Goal: Communication & Community: Share content

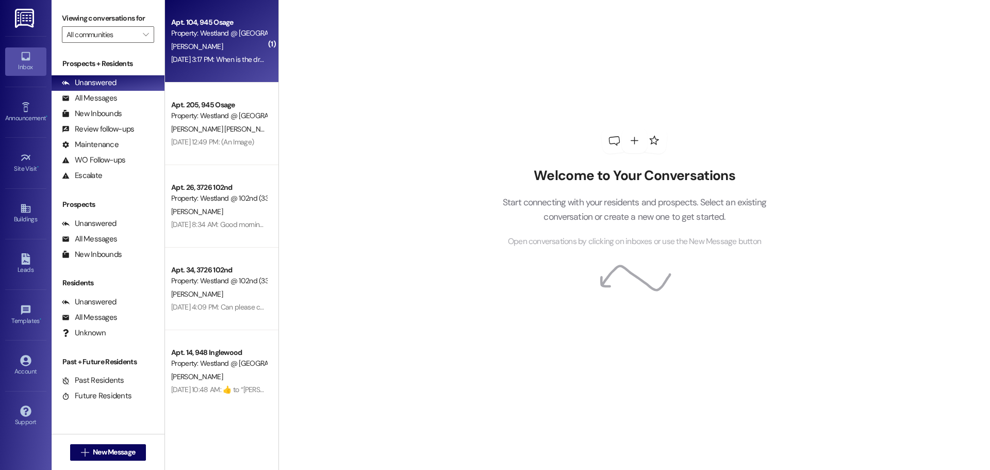
click at [248, 40] on div "[PERSON_NAME]" at bounding box center [219, 46] width 98 height 13
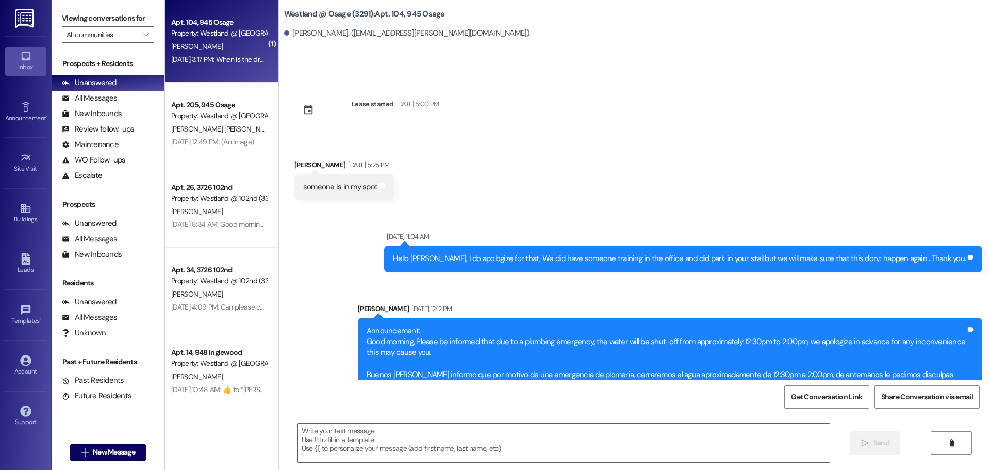
scroll to position [3591, 0]
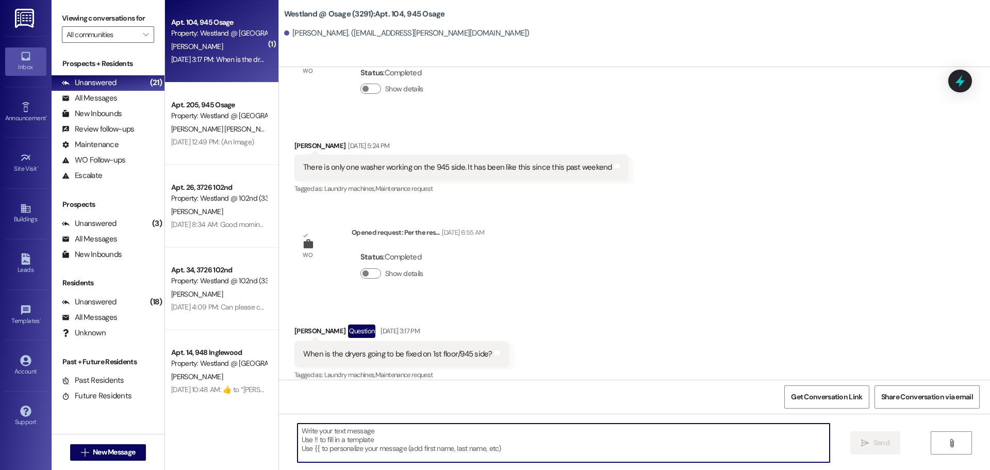
click at [476, 435] on textarea at bounding box center [564, 443] width 532 height 39
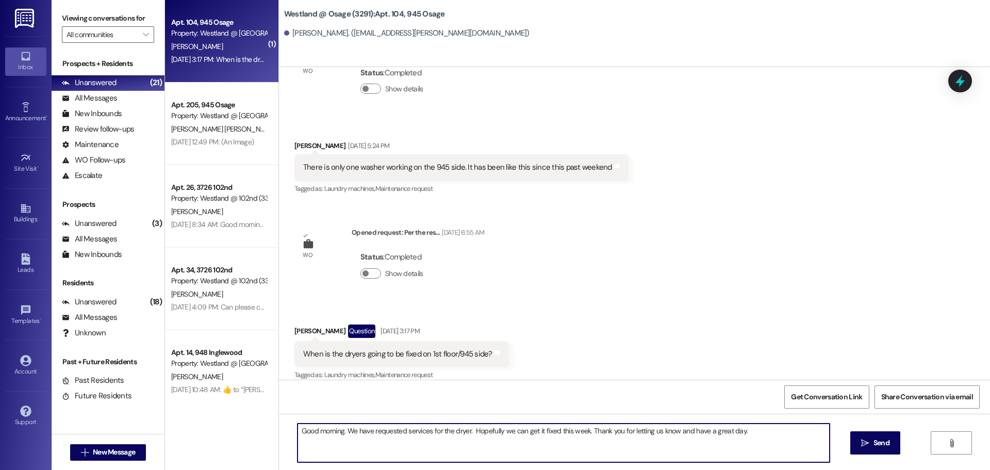
type textarea "Good morning. We have requested services for the dryer. Hopefully we can get it…"
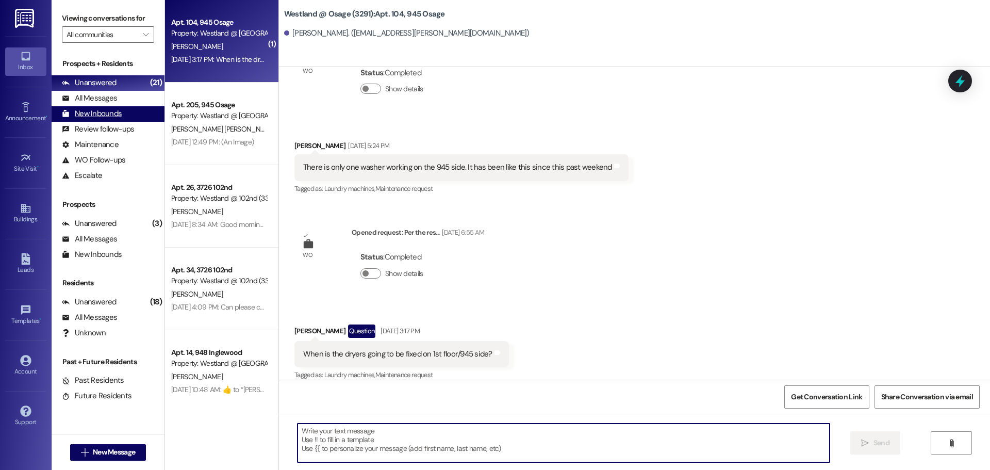
scroll to position [3591, 0]
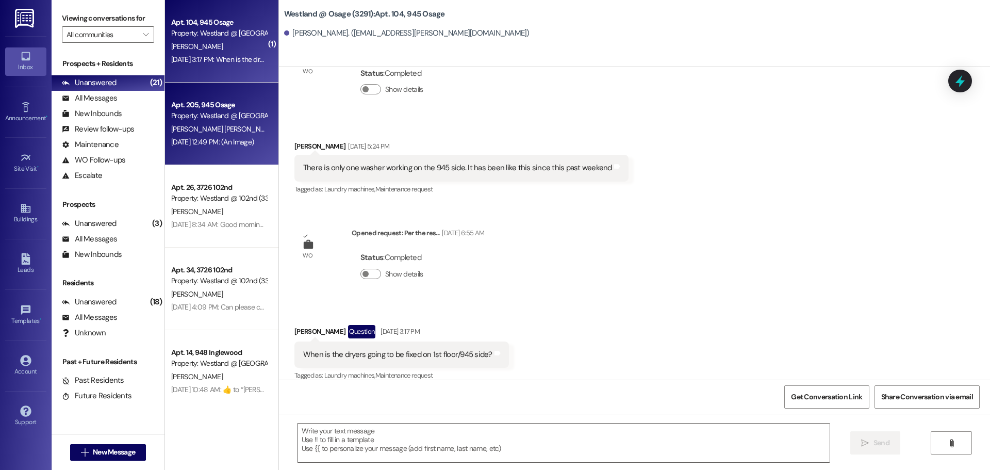
click at [222, 118] on div "Property: Westland @ [GEOGRAPHIC_DATA] (3291)" at bounding box center [218, 115] width 95 height 11
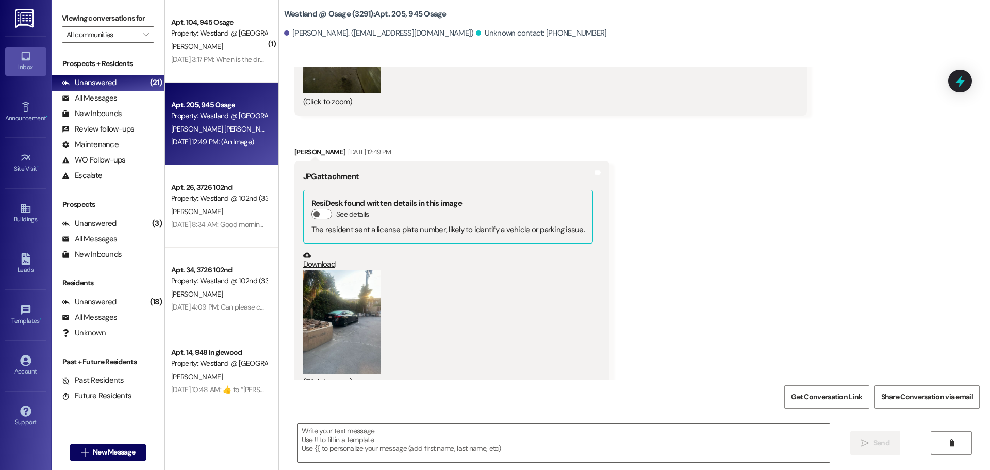
scroll to position [7212, 0]
click at [344, 287] on button "Zoom image" at bounding box center [341, 319] width 77 height 103
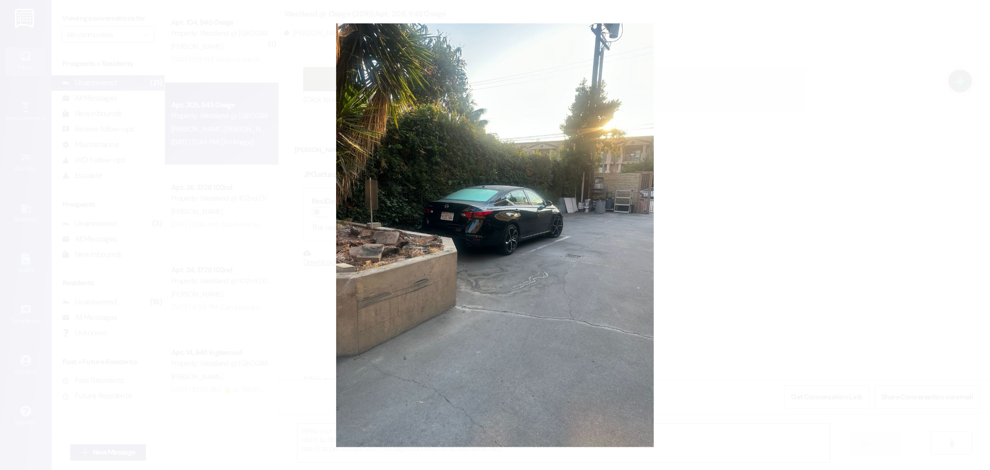
click at [542, 258] on button "Unzoom image" at bounding box center [495, 235] width 990 height 470
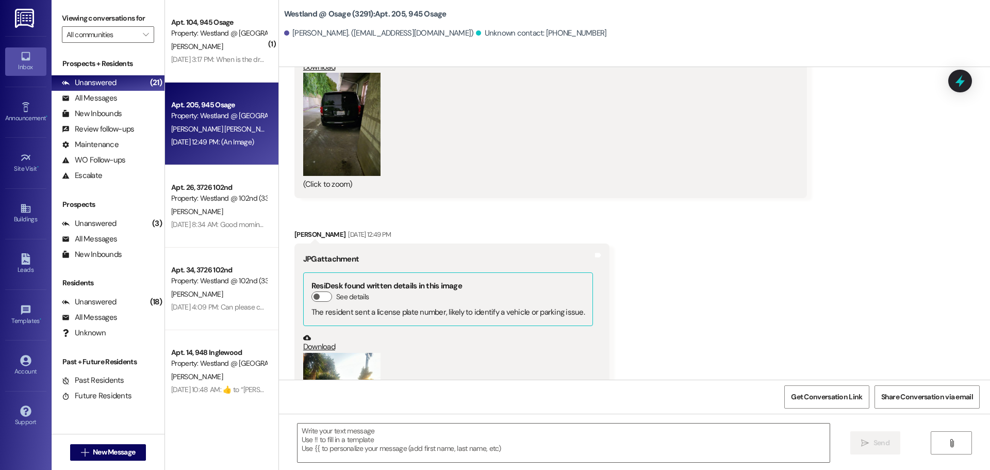
scroll to position [6963, 0]
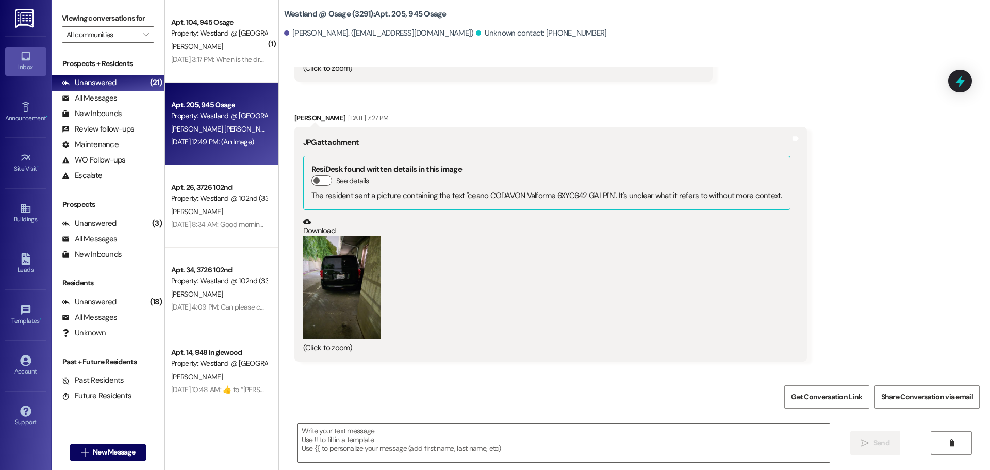
click at [355, 253] on button "Zoom image" at bounding box center [341, 287] width 77 height 103
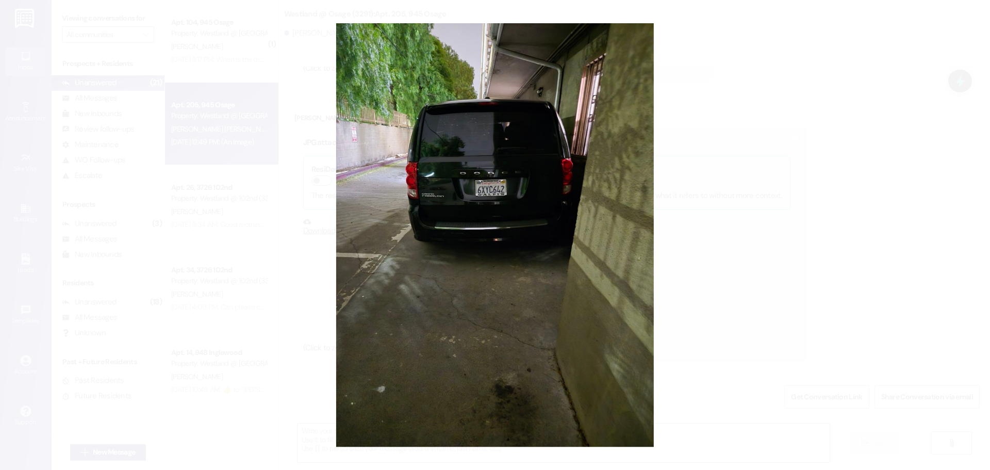
click at [247, 138] on button "Unzoom image" at bounding box center [495, 235] width 990 height 470
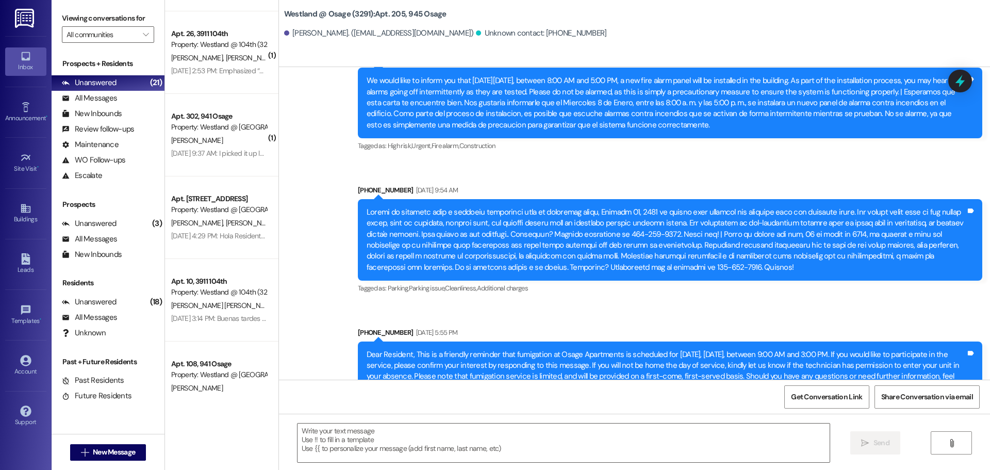
scroll to position [1894, 0]
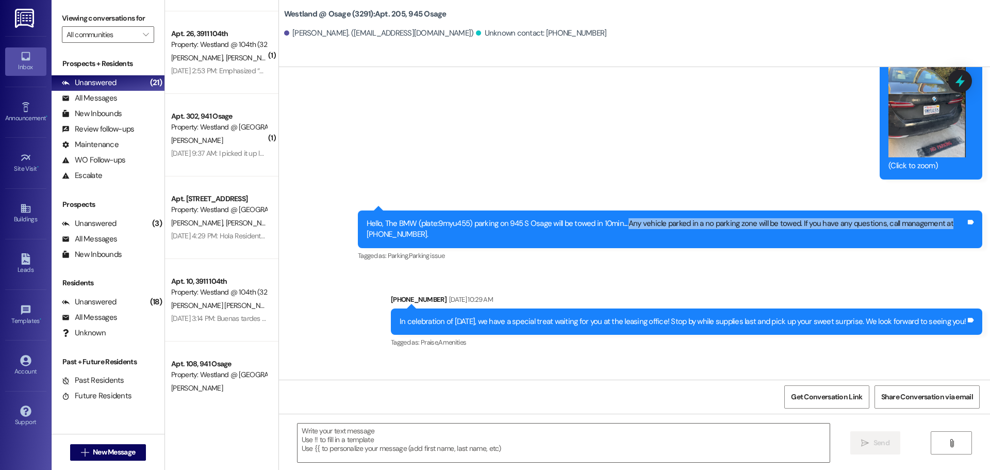
drag, startPoint x: 627, startPoint y: 224, endPoint x: 931, endPoint y: 231, distance: 303.4
click at [951, 229] on div "Hello, The BMW (plate:9myu455) parking on 945 S Osage will be towed in 10min...…" at bounding box center [666, 229] width 599 height 22
copy div "Any vehicle parked in a no parking zone will be towed. If you have any question…"
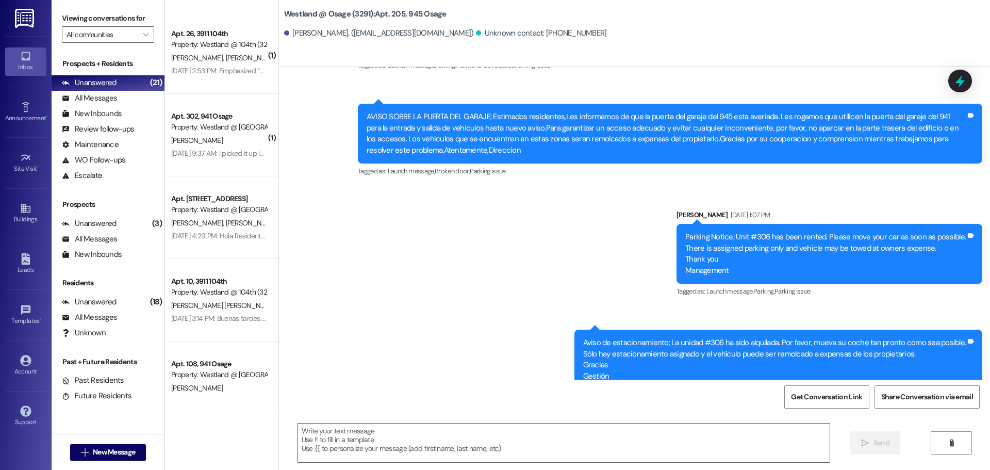
scroll to position [4611, 0]
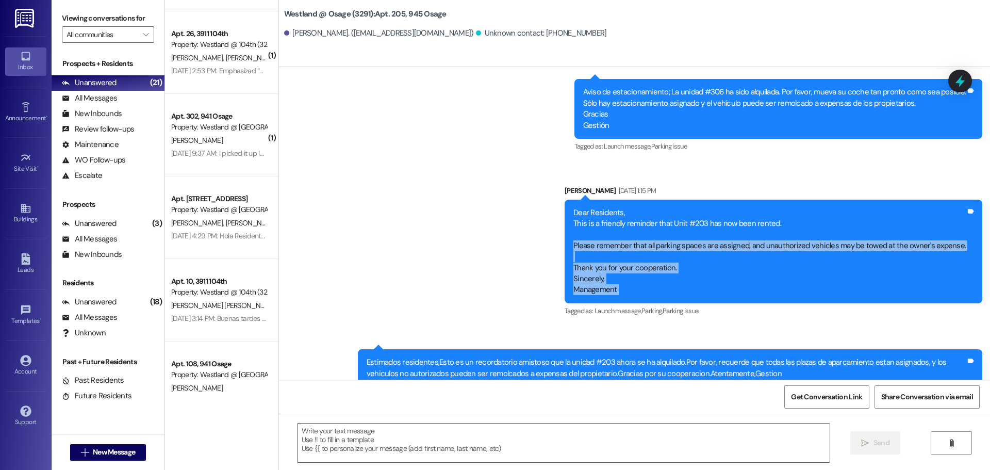
drag, startPoint x: 578, startPoint y: 224, endPoint x: 946, endPoint y: 229, distance: 367.9
click at [967, 223] on div "Dear Residents, This is a friendly reminder that Unit #203 has now been rented.…" at bounding box center [774, 252] width 418 height 104
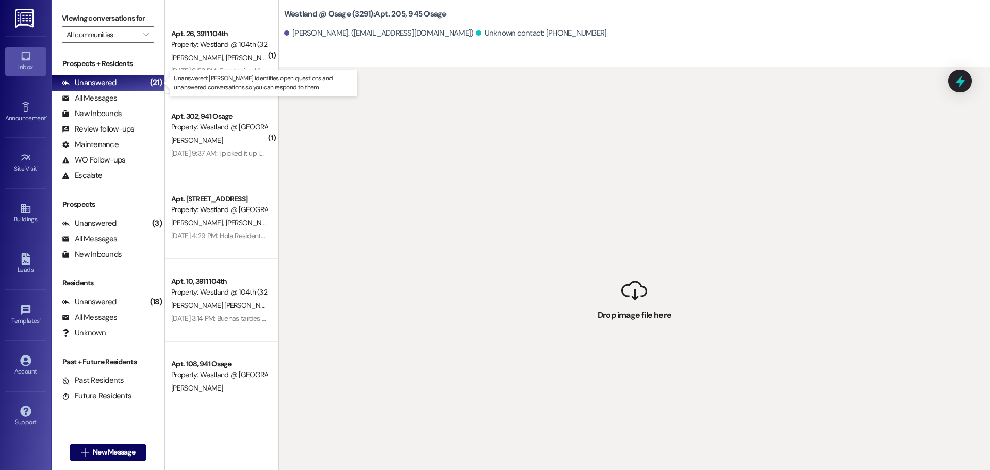
click at [81, 85] on div "Unanswered" at bounding box center [89, 82] width 55 height 11
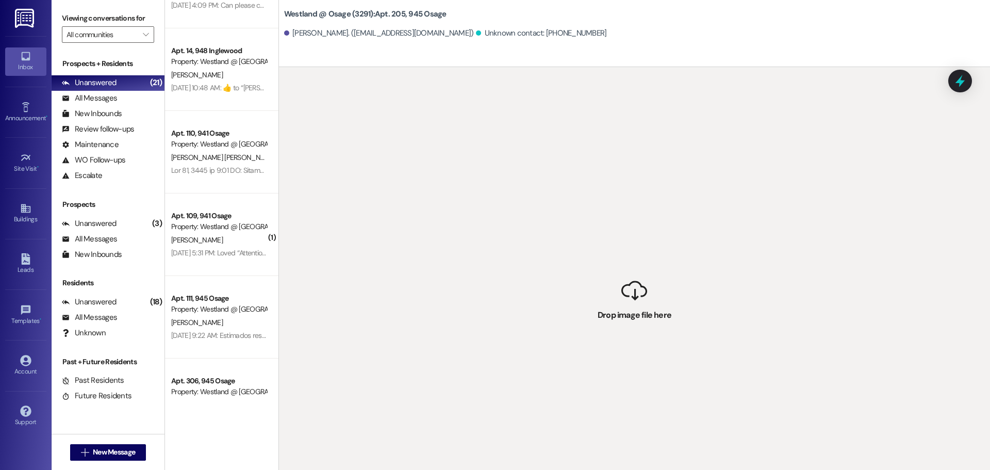
scroll to position [0, 0]
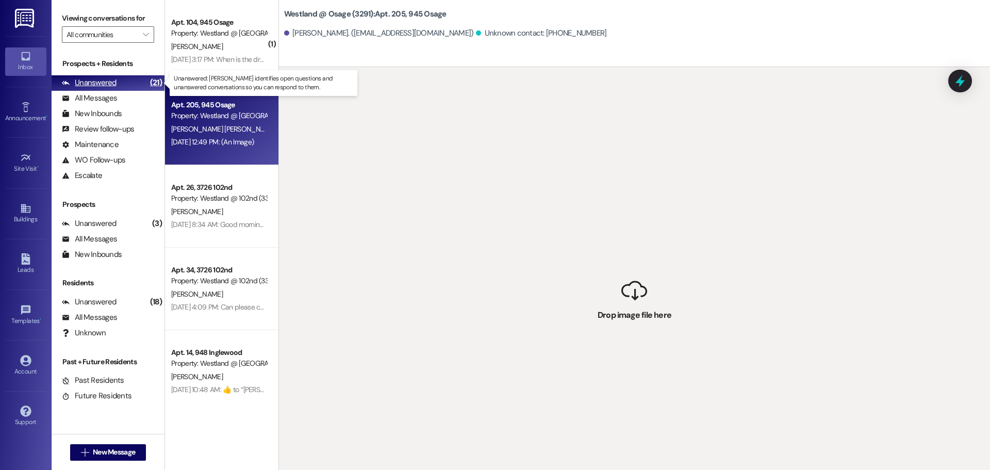
click at [94, 81] on div "Unanswered" at bounding box center [89, 82] width 55 height 11
click at [245, 134] on div "[PERSON_NAME] [PERSON_NAME]" at bounding box center [219, 129] width 98 height 13
click at [226, 131] on div "[PERSON_NAME] [PERSON_NAME]" at bounding box center [219, 129] width 98 height 13
click at [741, 234] on div " Drop image file here" at bounding box center [634, 302] width 711 height 470
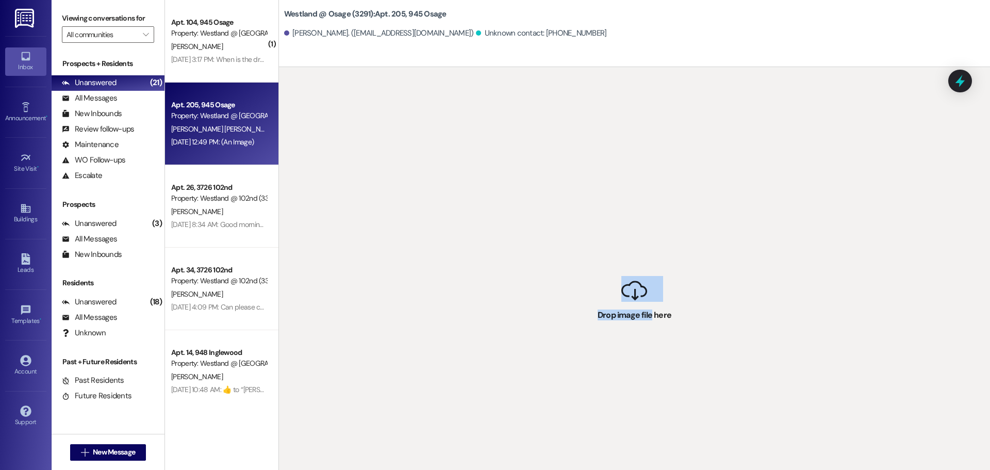
drag, startPoint x: 634, startPoint y: 291, endPoint x: 636, endPoint y: 392, distance: 100.6
click at [643, 425] on div " Drop image file here" at bounding box center [634, 302] width 711 height 470
click at [628, 333] on div " Drop image file here" at bounding box center [634, 302] width 711 height 470
click at [633, 287] on div " Drop image file here" at bounding box center [634, 302] width 711 height 470
click at [633, 288] on div " Drop image file here" at bounding box center [634, 302] width 711 height 470
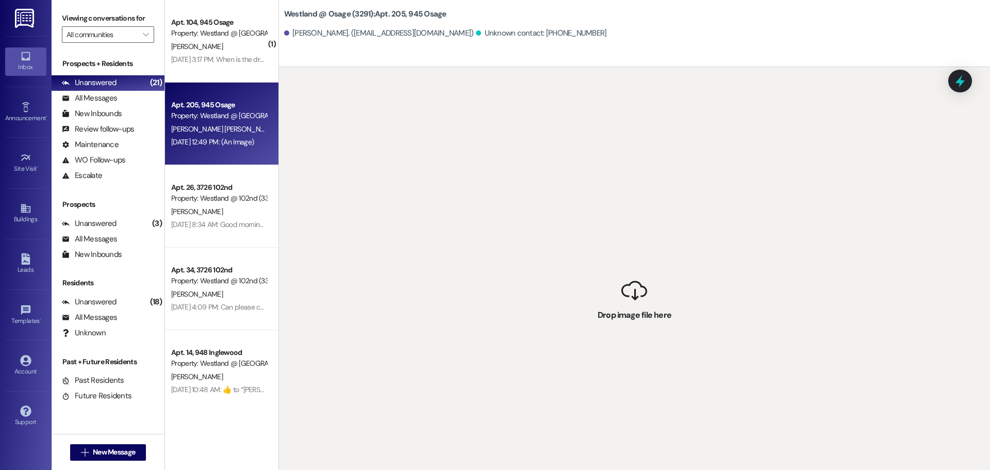
click at [641, 313] on div " Drop image file here" at bounding box center [634, 302] width 711 height 470
click at [194, 127] on span "[PERSON_NAME] [PERSON_NAME]" at bounding box center [223, 128] width 105 height 9
click at [102, 96] on div "All Messages" at bounding box center [89, 98] width 55 height 11
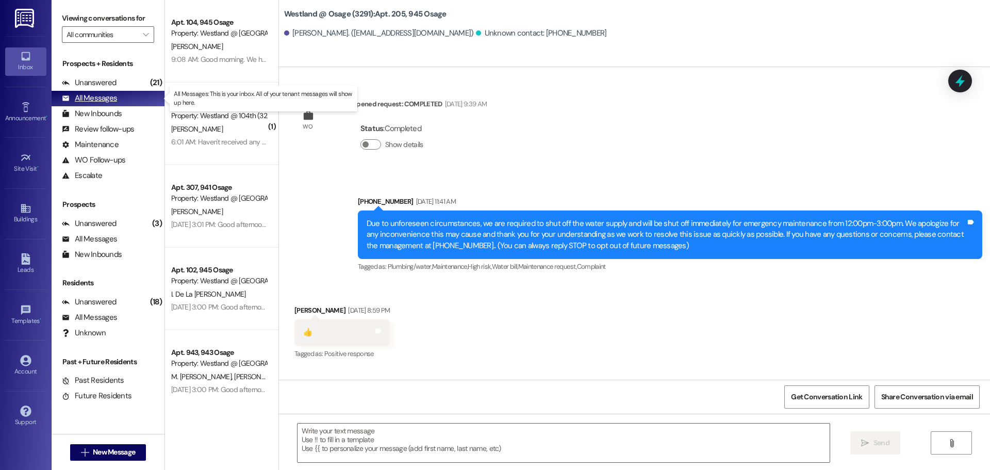
scroll to position [7211, 0]
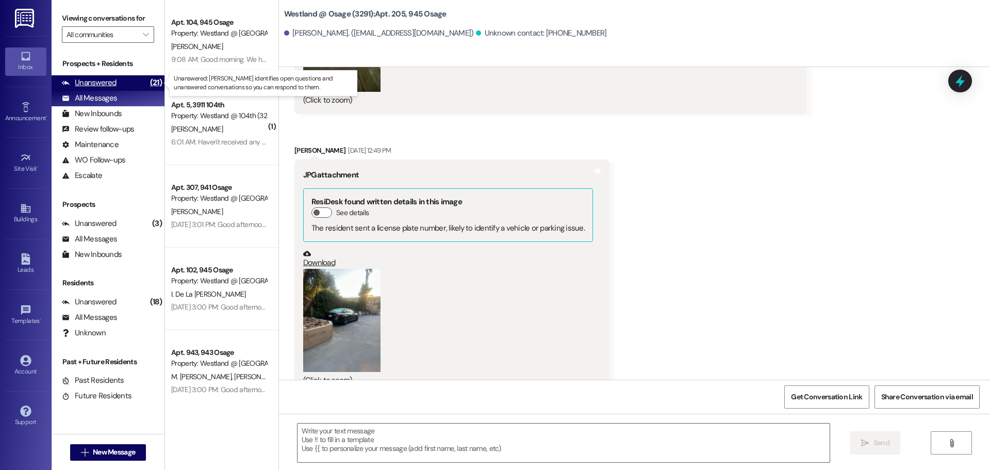
click at [108, 84] on div "Unanswered" at bounding box center [89, 82] width 55 height 11
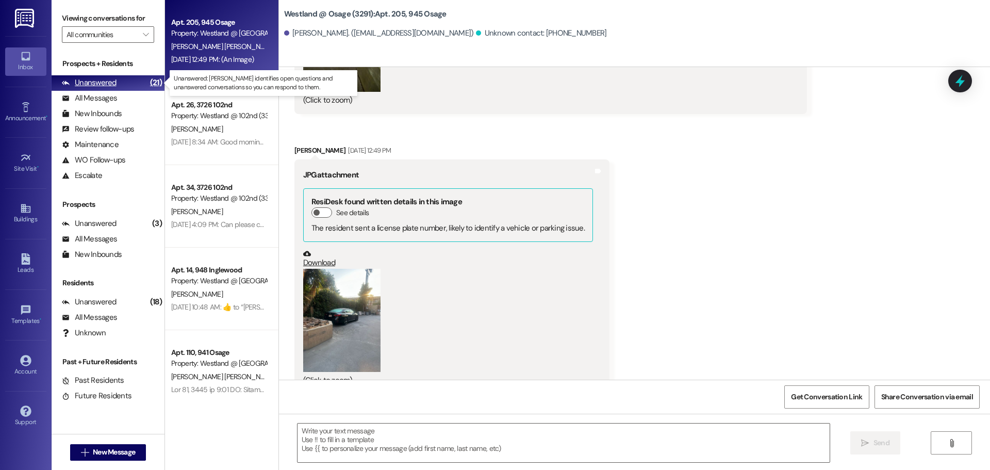
click at [83, 80] on div "Unanswered" at bounding box center [89, 82] width 55 height 11
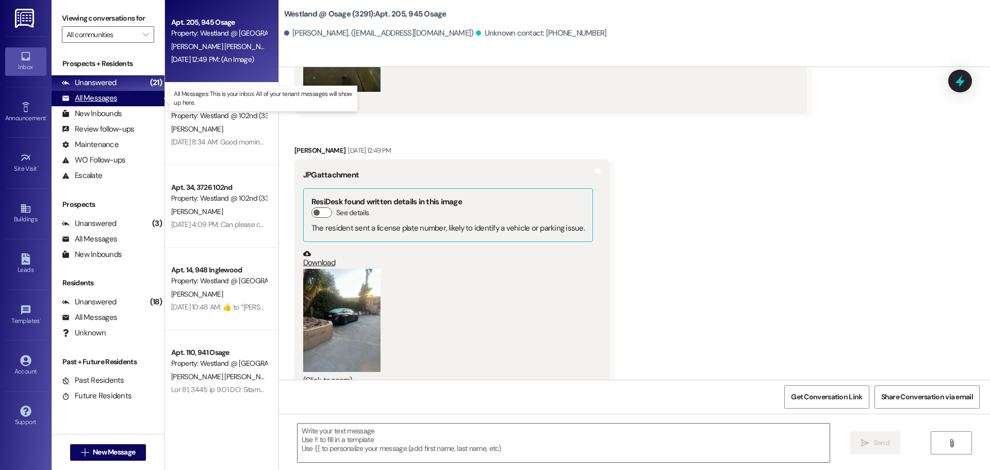
click at [96, 96] on div "All Messages" at bounding box center [89, 98] width 55 height 11
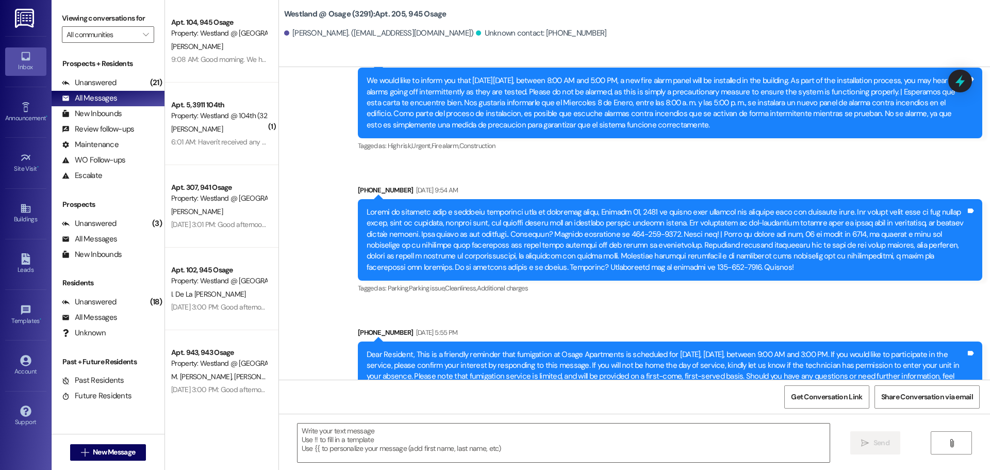
scroll to position [1894, 0]
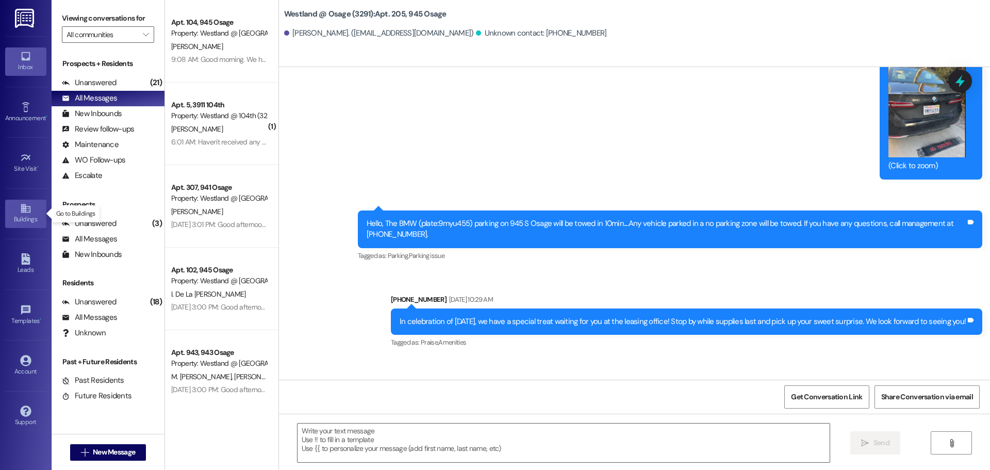
click at [25, 212] on icon at bounding box center [25, 208] width 9 height 9
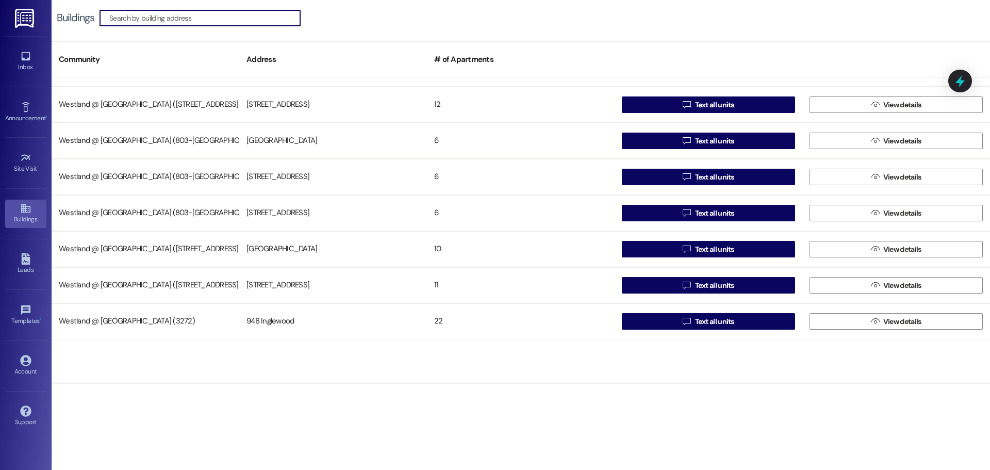
scroll to position [200, 0]
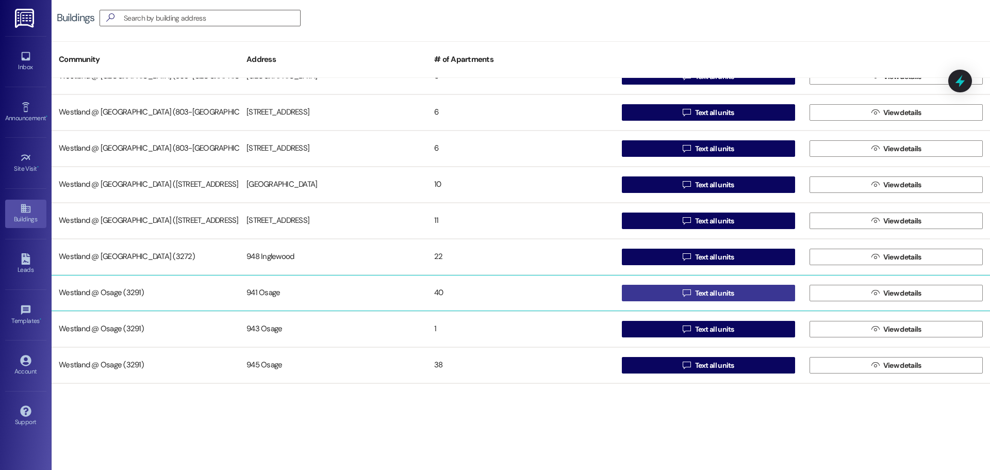
click at [721, 290] on span "Text all units" at bounding box center [714, 293] width 39 height 11
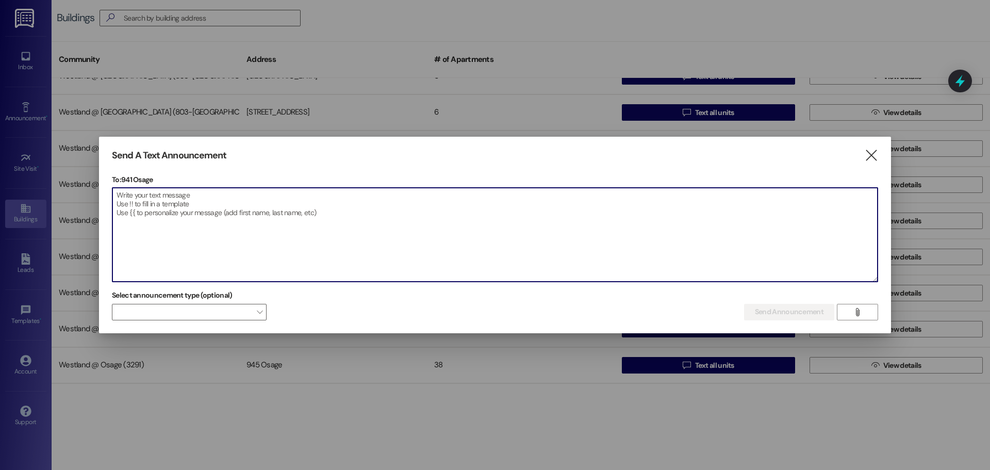
click at [202, 224] on textarea at bounding box center [495, 235] width 766 height 94
paste textarea "🚫 Parking Notice – Attention All Residents 🚫 This is a friendly reminder regard…"
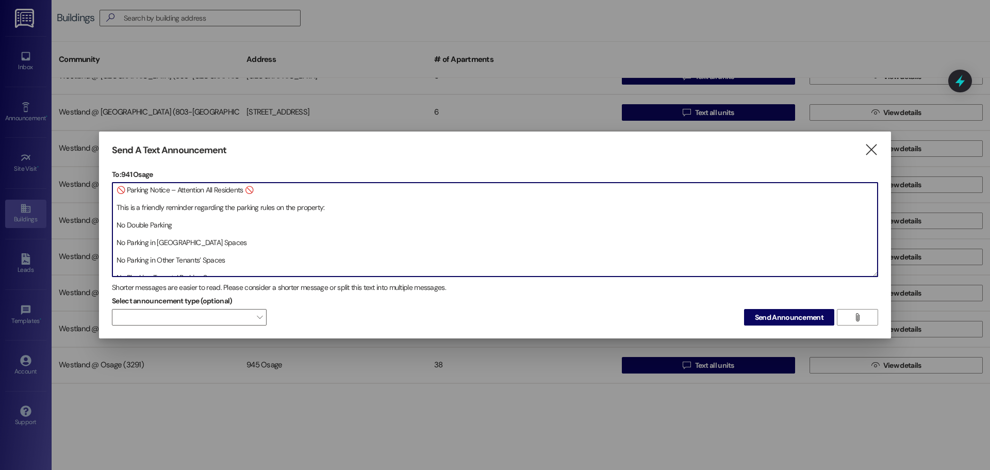
scroll to position [146, 0]
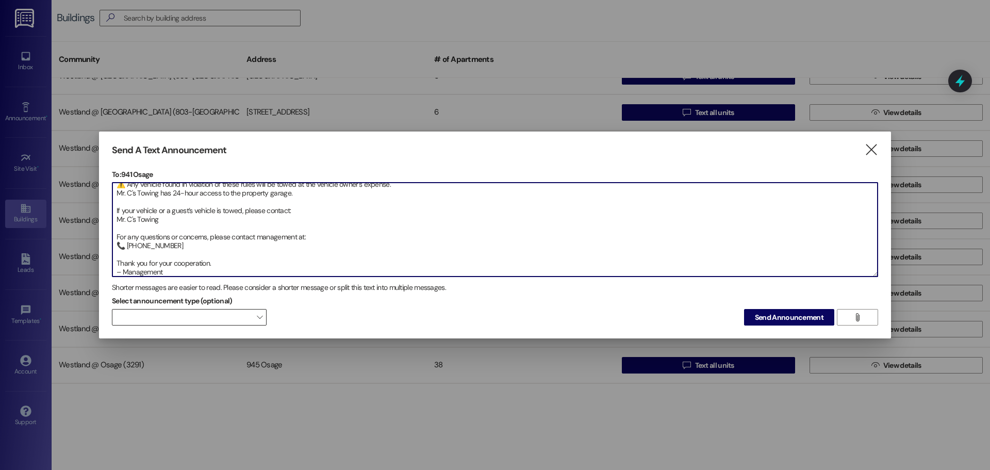
type textarea "🚫 Parking Notice – Attention All Residents 🚫 This is a friendly reminder regard…"
click at [252, 316] on span at bounding box center [189, 317] width 155 height 17
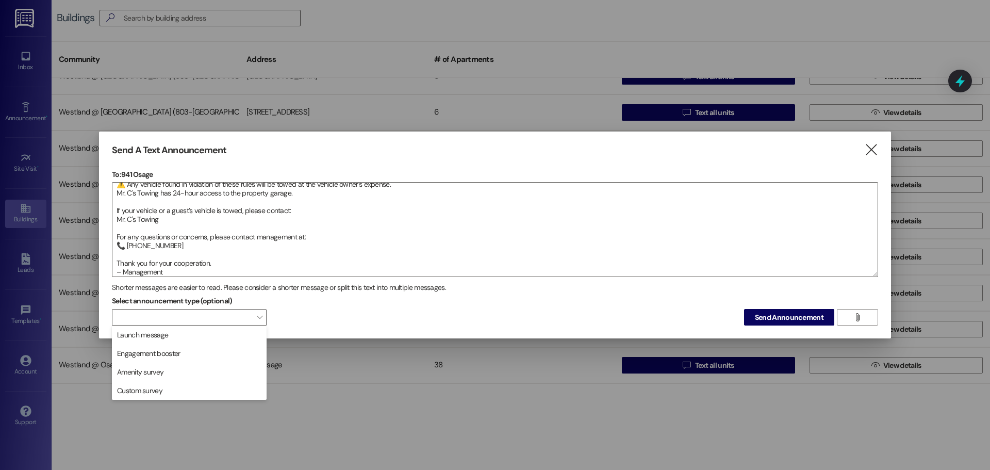
click at [245, 336] on span "Launch message" at bounding box center [189, 334] width 145 height 11
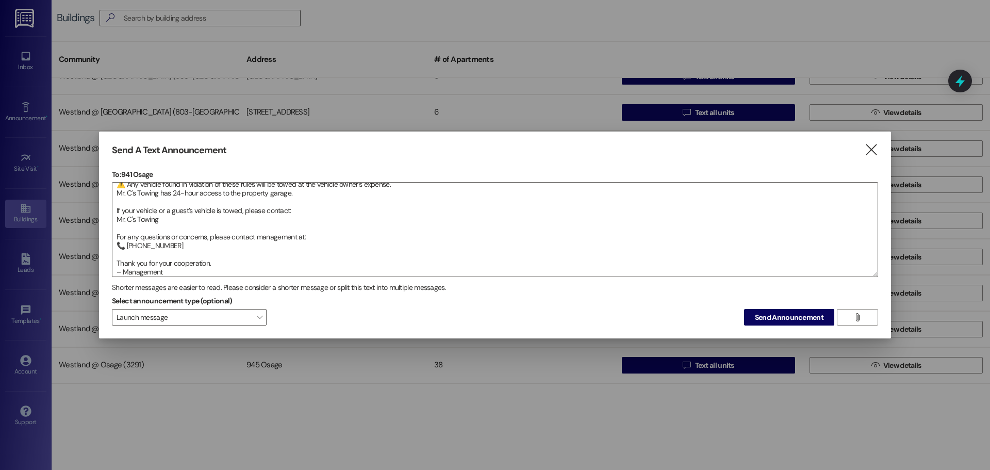
drag, startPoint x: 773, startPoint y: 319, endPoint x: 793, endPoint y: 332, distance: 24.3
click at [775, 324] on button "Send Announcement" at bounding box center [789, 317] width 90 height 17
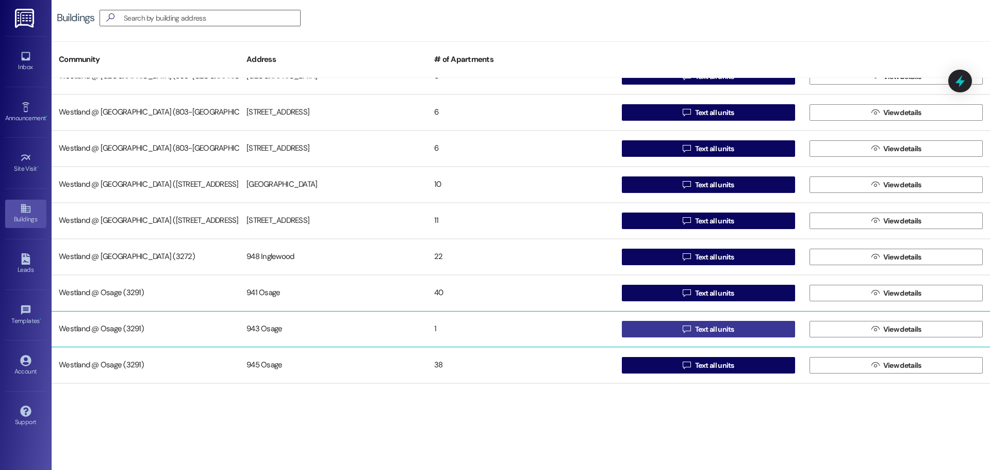
click at [749, 326] on button " Text all units" at bounding box center [708, 329] width 173 height 17
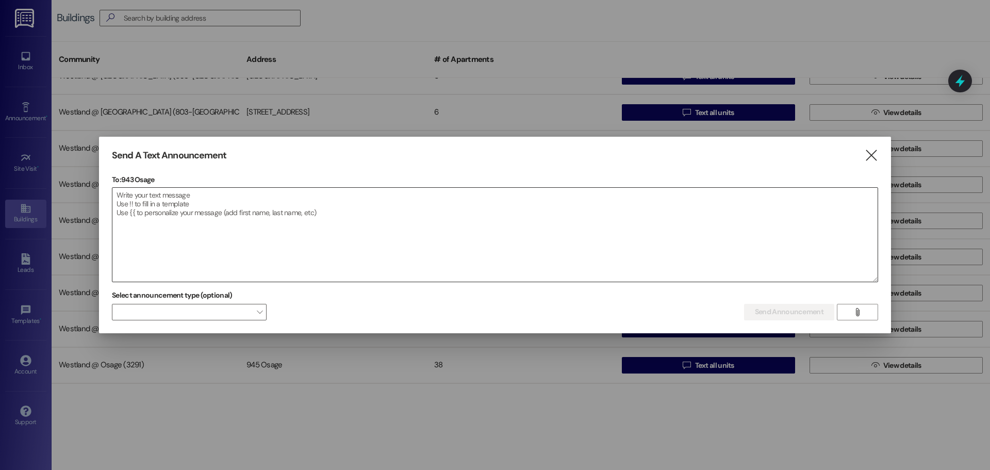
click at [149, 215] on textarea at bounding box center [495, 235] width 766 height 94
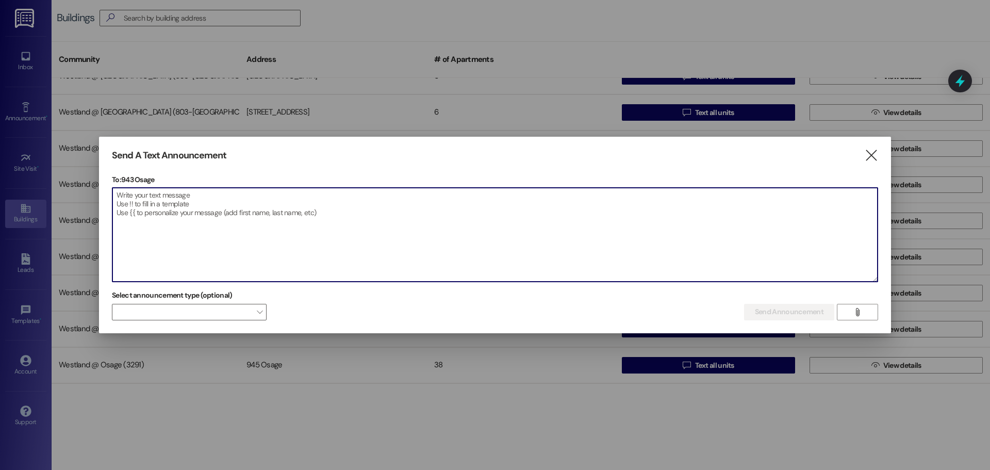
paste textarea "🚫 Parking Notice – Attention All Residents 🚫 This is a friendly reminder regard…"
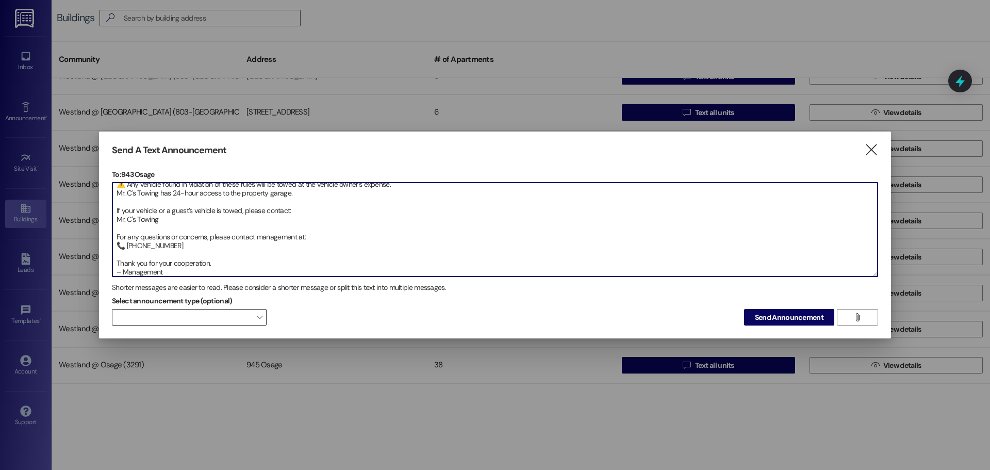
type textarea "🚫 Parking Notice – Attention All Residents 🚫 This is a friendly reminder regard…"
click at [191, 313] on span at bounding box center [189, 317] width 155 height 17
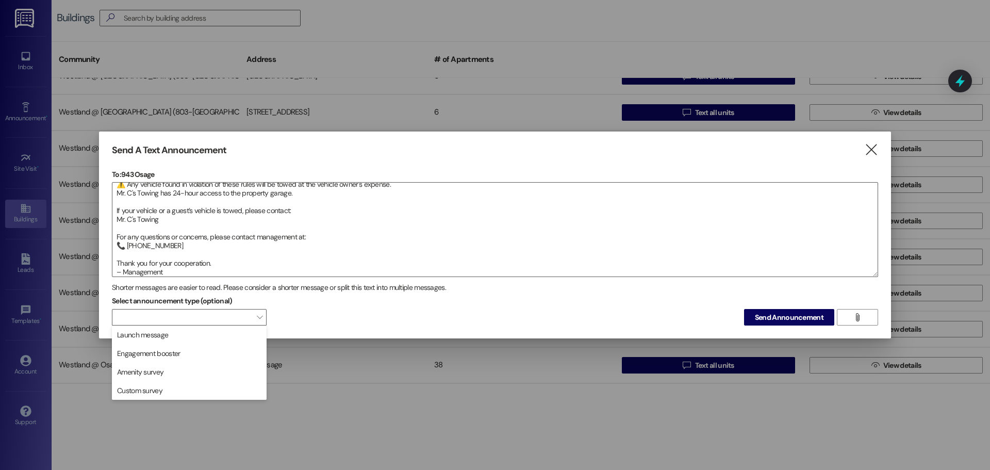
click at [192, 333] on span "Launch message" at bounding box center [189, 334] width 145 height 11
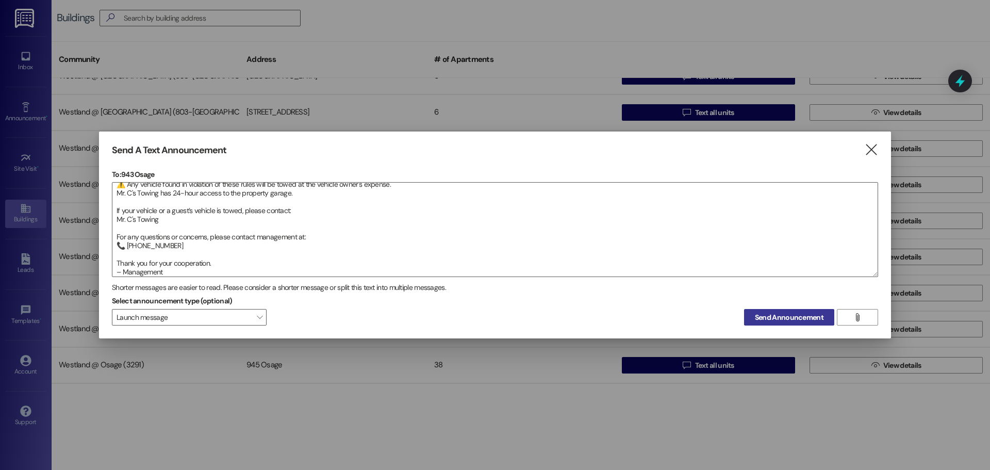
click at [813, 318] on span "Send Announcement" at bounding box center [789, 317] width 69 height 11
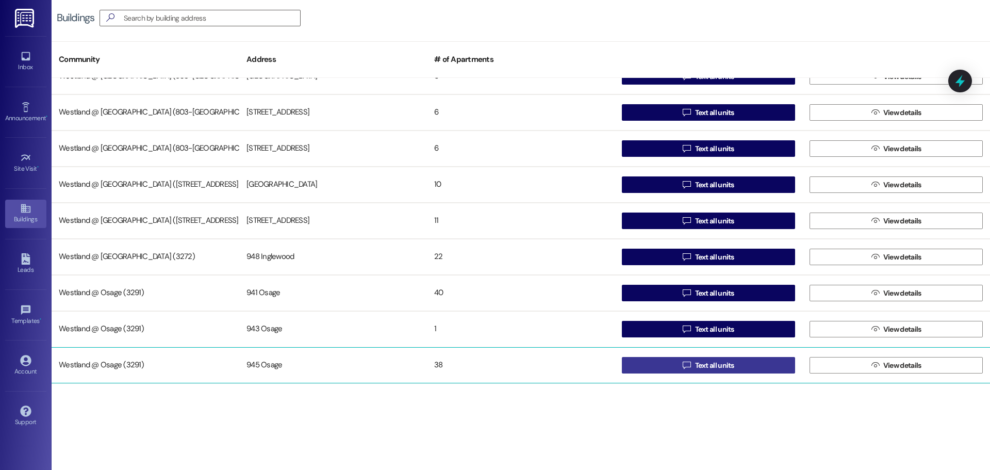
click at [742, 367] on button " Text all units" at bounding box center [708, 365] width 173 height 17
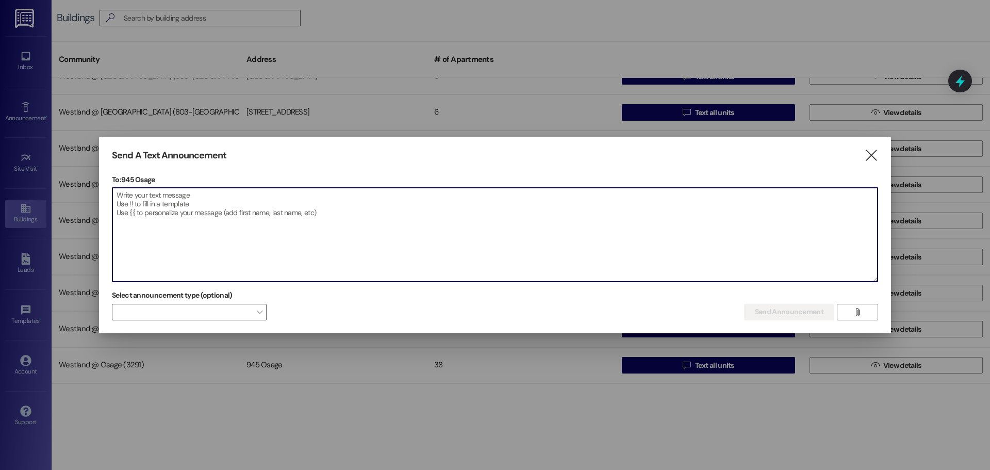
click at [136, 199] on textarea at bounding box center [495, 235] width 766 height 94
paste textarea "🚫 Parking Notice – Attention All Residents 🚫 This is a friendly reminder regard…"
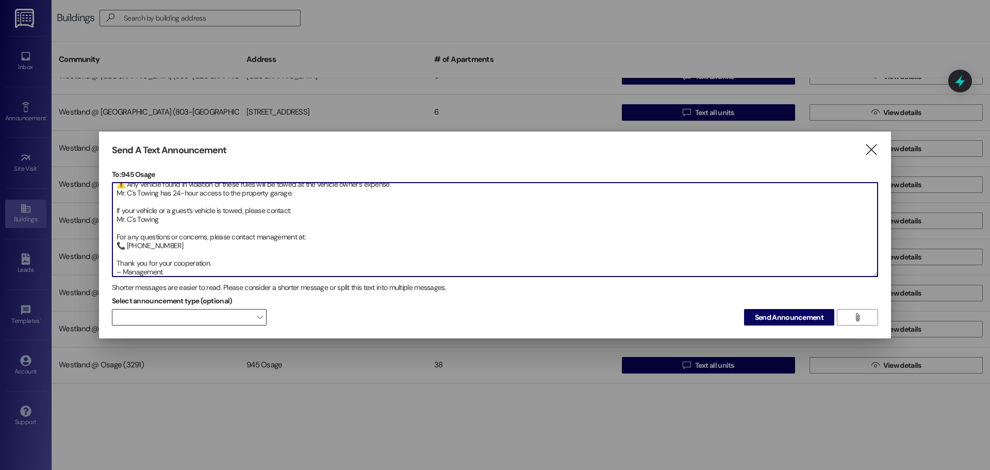
type textarea "🚫 Parking Notice – Attention All Residents 🚫 This is a friendly reminder regard…"
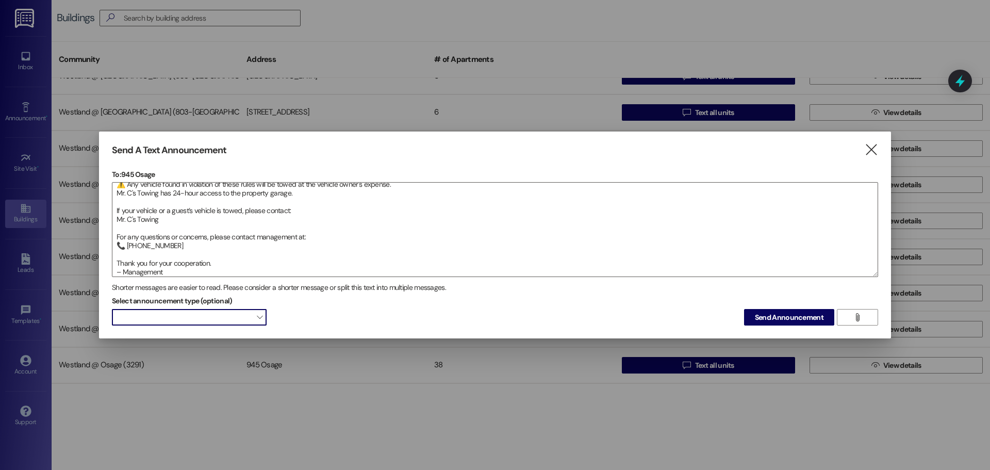
click at [198, 320] on span at bounding box center [189, 317] width 155 height 17
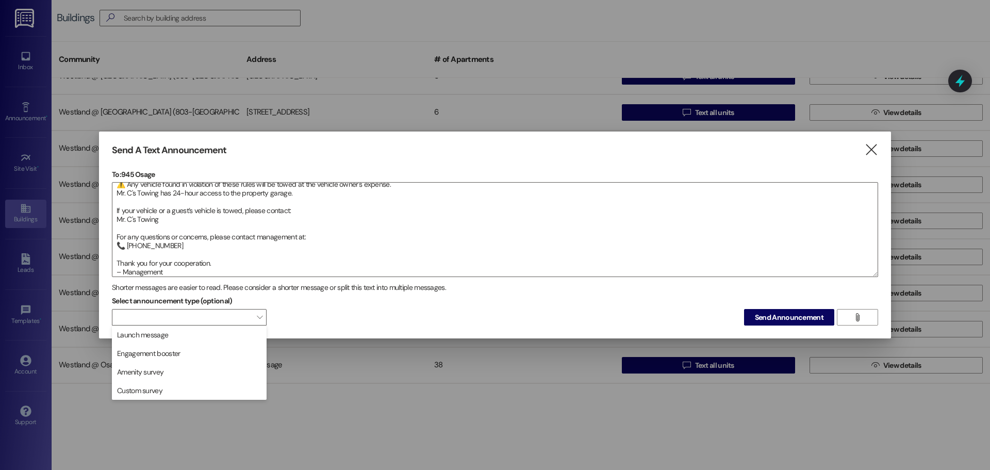
click at [193, 334] on span "Launch message" at bounding box center [189, 334] width 145 height 11
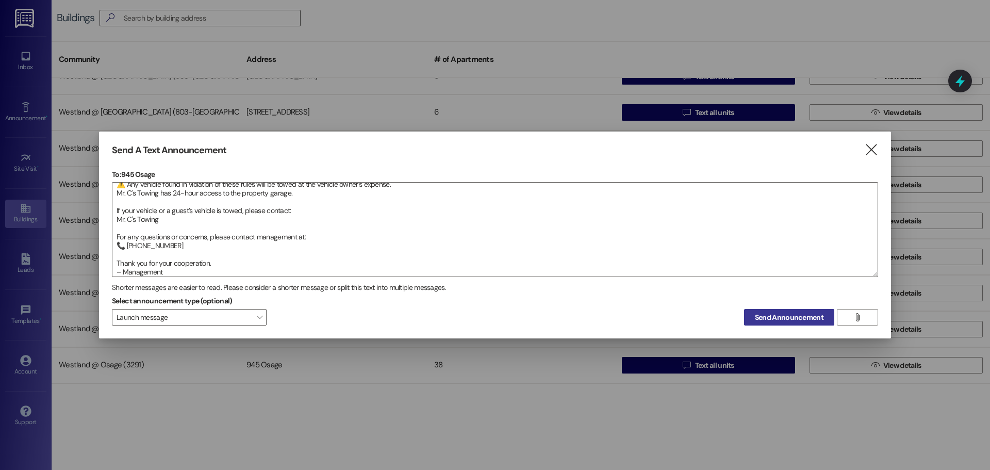
click at [803, 315] on span "Send Announcement" at bounding box center [789, 317] width 69 height 11
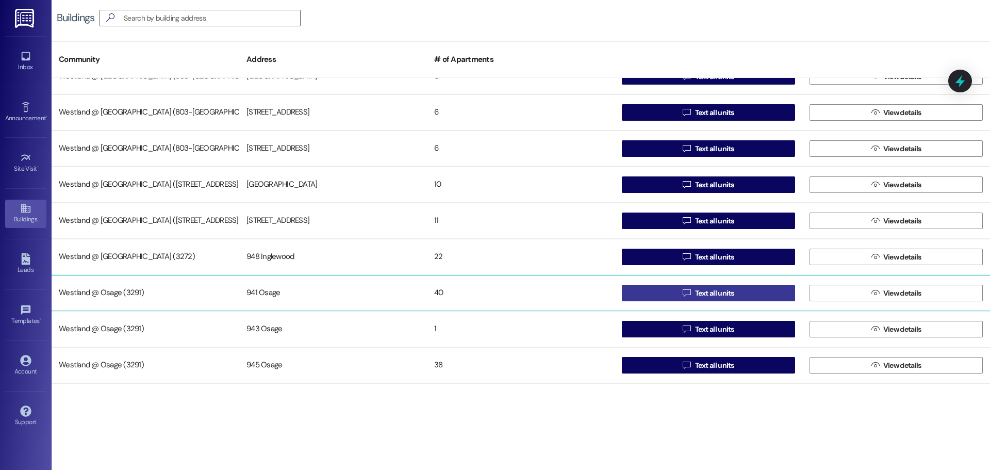
click at [732, 296] on span "Text all units" at bounding box center [714, 293] width 43 height 11
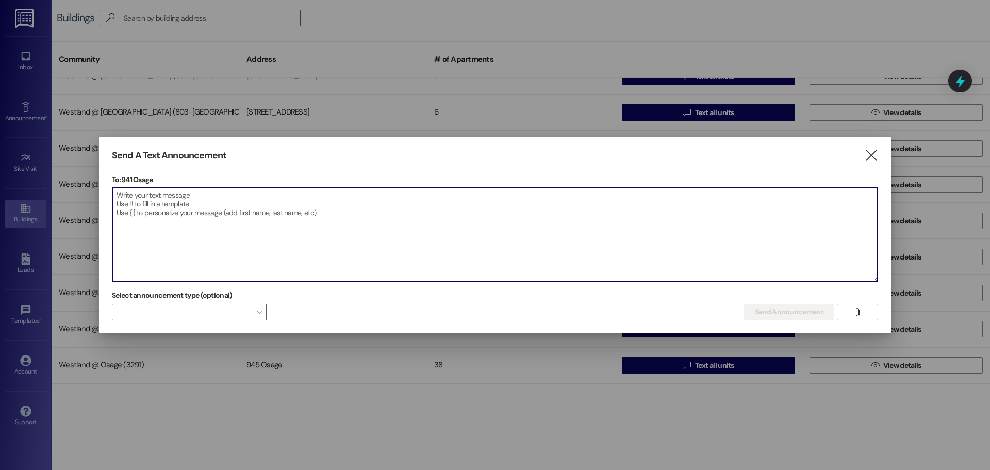
drag, startPoint x: 157, startPoint y: 215, endPoint x: 129, endPoint y: 203, distance: 30.6
click at [166, 222] on textarea at bounding box center [495, 235] width 766 height 94
paste textarea "🚫 Aviso sobre el estacionamiento – Atención a todos los residentes 🚫 Este es un…"
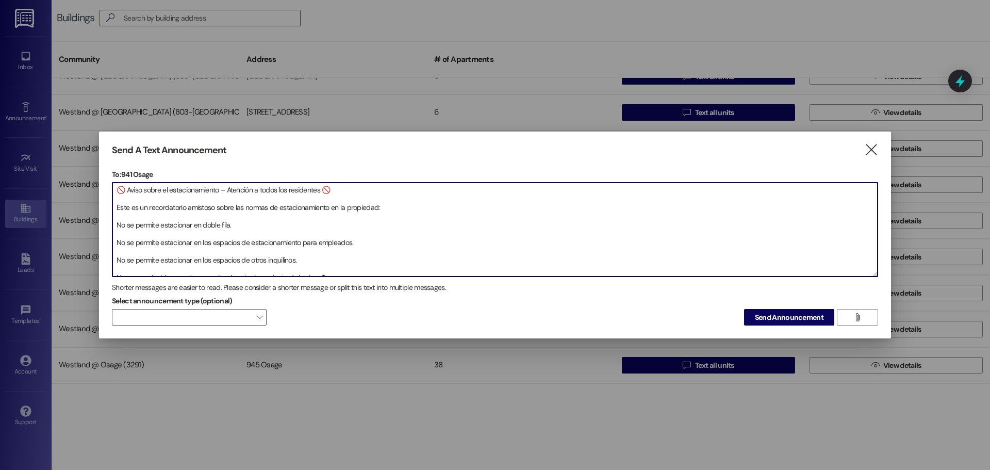
scroll to position [164, 0]
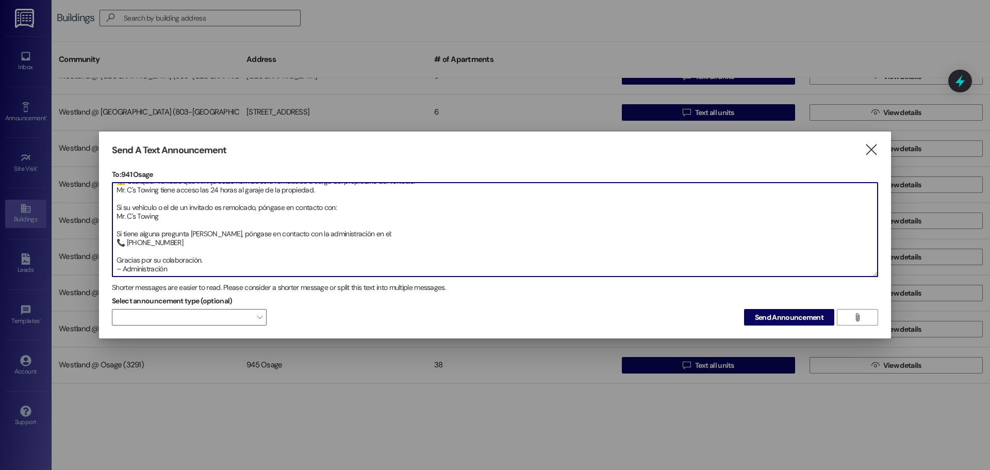
type textarea "🚫 Aviso sobre el estacionamiento – Atención a todos los residentes 🚫 Este es un…"
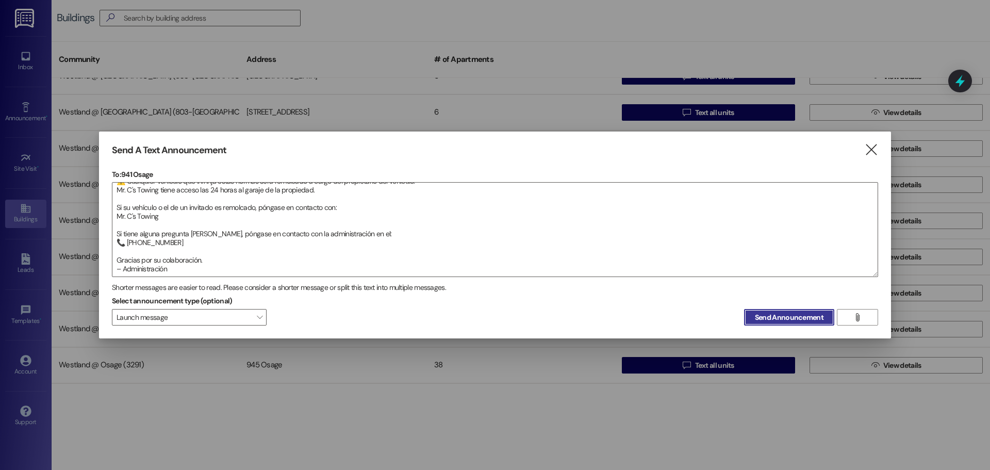
click at [744, 309] on button "Send Announcement" at bounding box center [789, 317] width 90 height 17
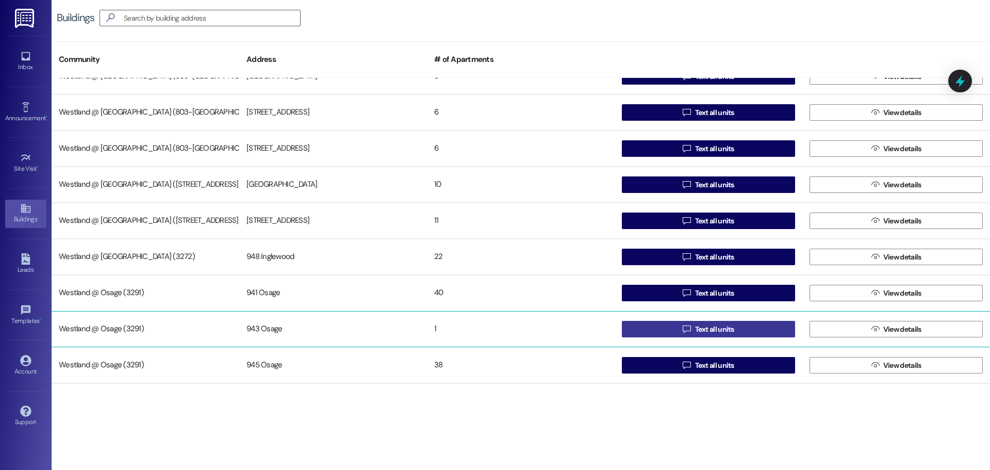
click at [702, 329] on span "Text all units" at bounding box center [714, 329] width 39 height 11
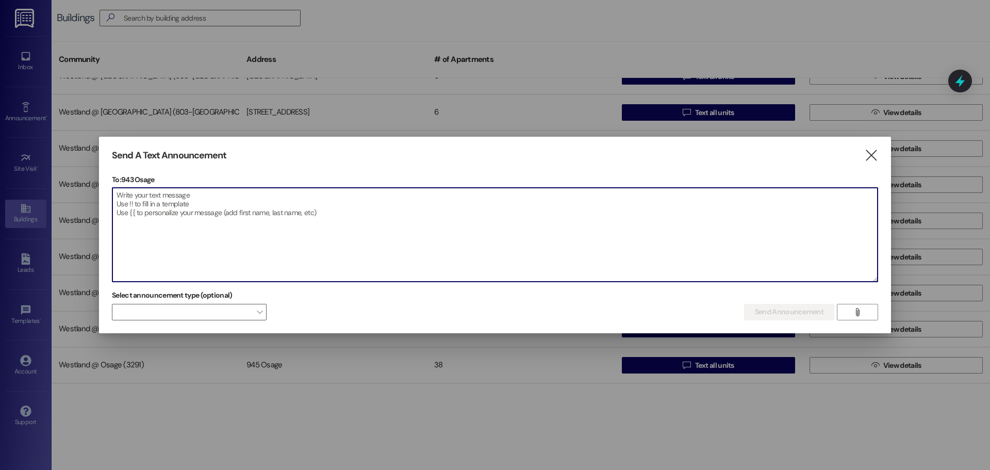
drag, startPoint x: 139, startPoint y: 201, endPoint x: 149, endPoint y: 196, distance: 11.1
click at [139, 202] on textarea at bounding box center [495, 235] width 766 height 94
paste textarea "🚫 Aviso sobre el estacionamiento – Atención a todos los residentes 🚫 Este es un…"
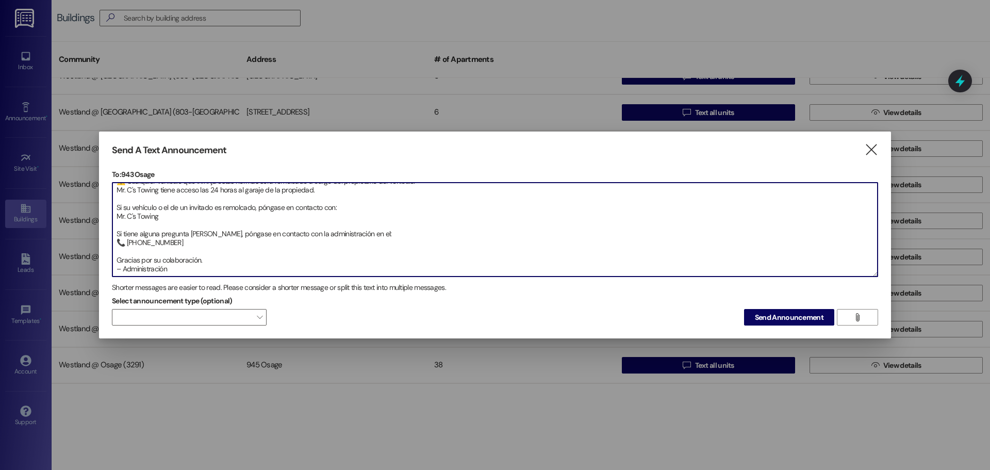
scroll to position [158, 0]
type textarea "🚫 Aviso sobre el estacionamiento – Atención a todos los residentes 🚫 Este es un…"
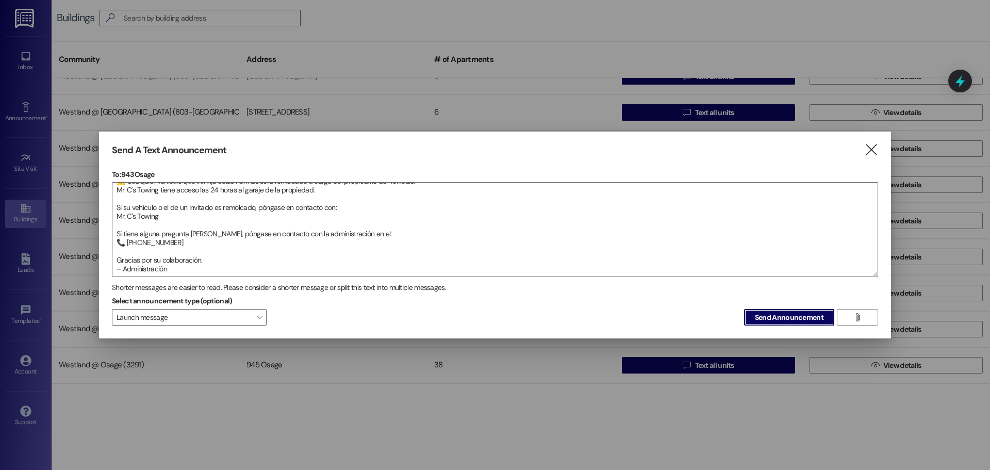
click at [744, 309] on button "Send Announcement" at bounding box center [789, 317] width 90 height 17
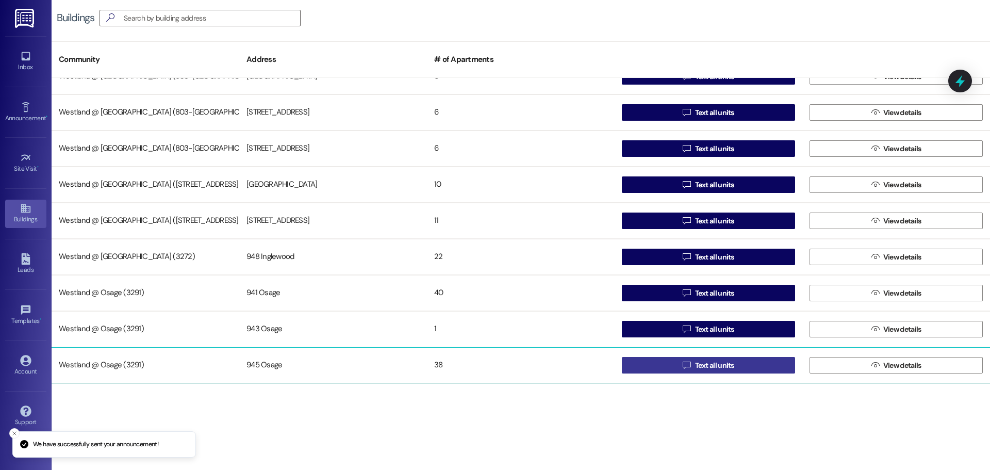
click at [738, 366] on button " Text all units" at bounding box center [708, 365] width 173 height 17
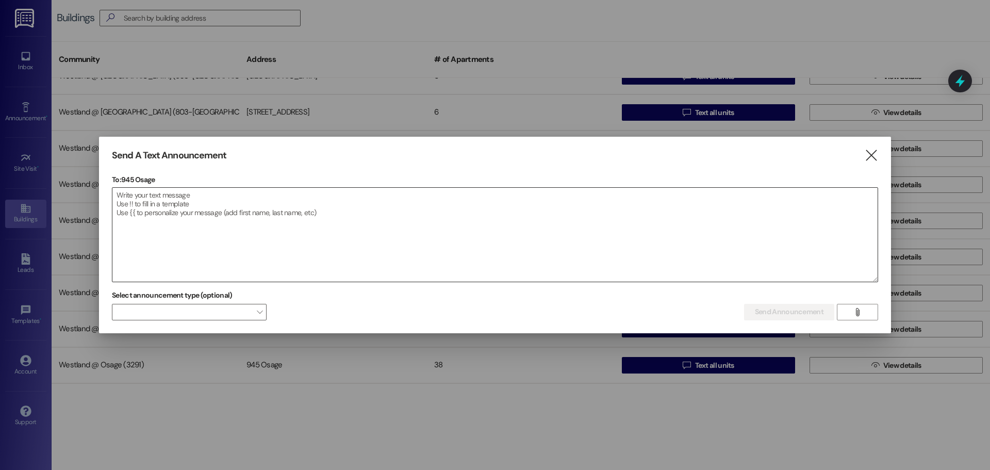
click at [182, 214] on textarea at bounding box center [495, 235] width 766 height 94
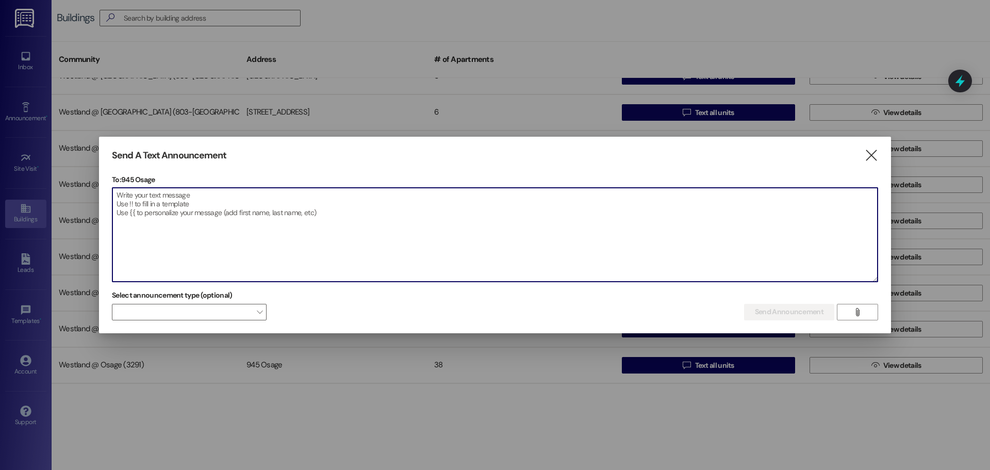
paste textarea "🚫 Aviso sobre el estacionamiento – Atención a todos los residentes 🚫 Este es un…"
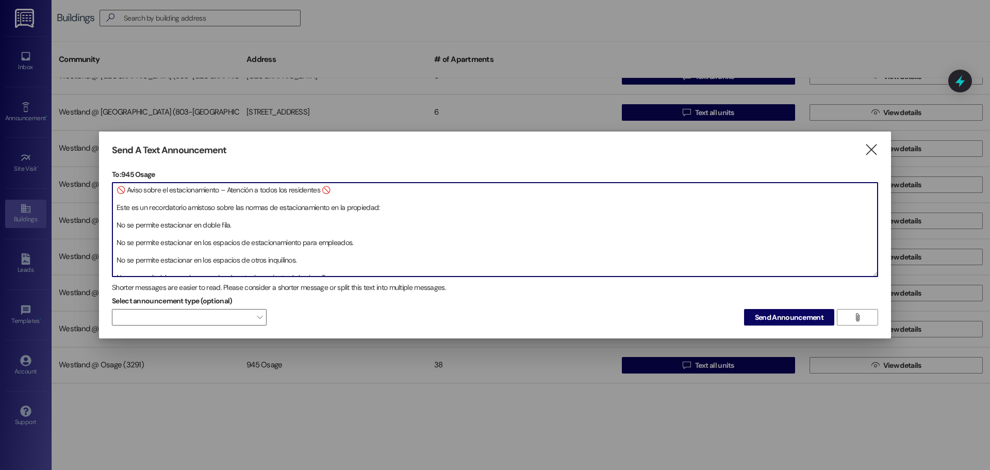
scroll to position [164, 0]
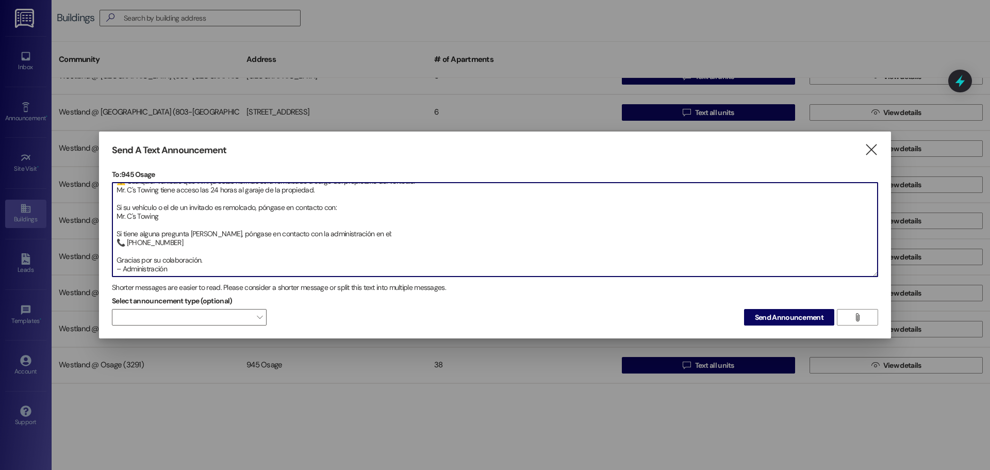
type textarea "🚫 Aviso sobre el estacionamiento – Atención a todos los residentes 🚫 Este es un…"
click at [744, 309] on button "Send Announcement" at bounding box center [789, 317] width 90 height 17
